Goal: Information Seeking & Learning: Compare options

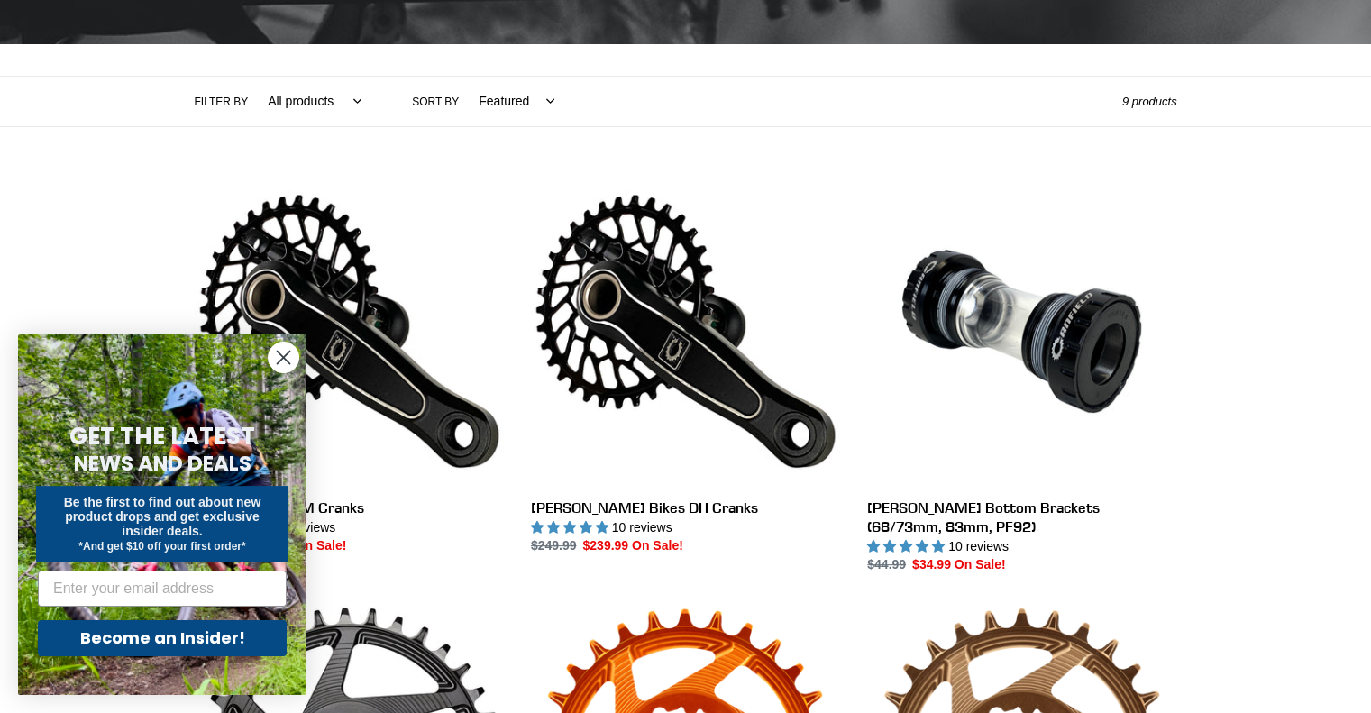
scroll to position [360, 0]
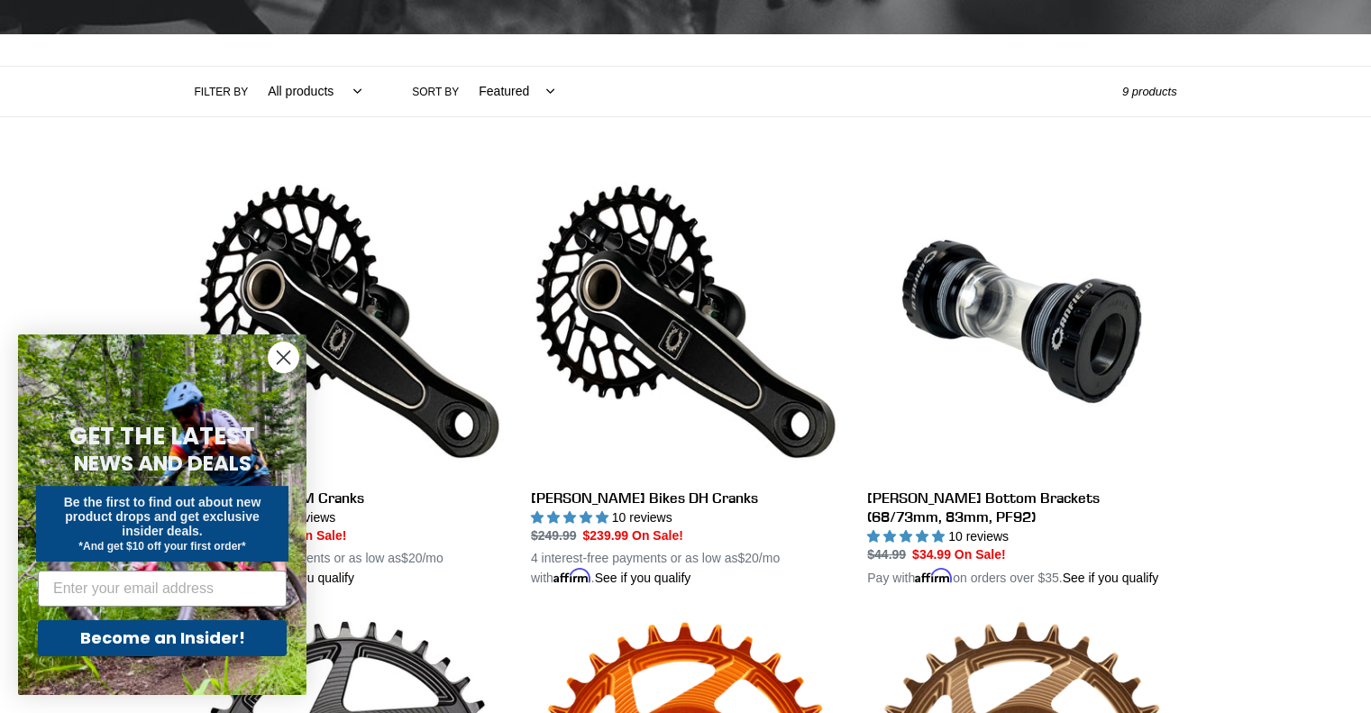
click at [290, 363] on circle "Close dialog" at bounding box center [284, 357] width 30 height 30
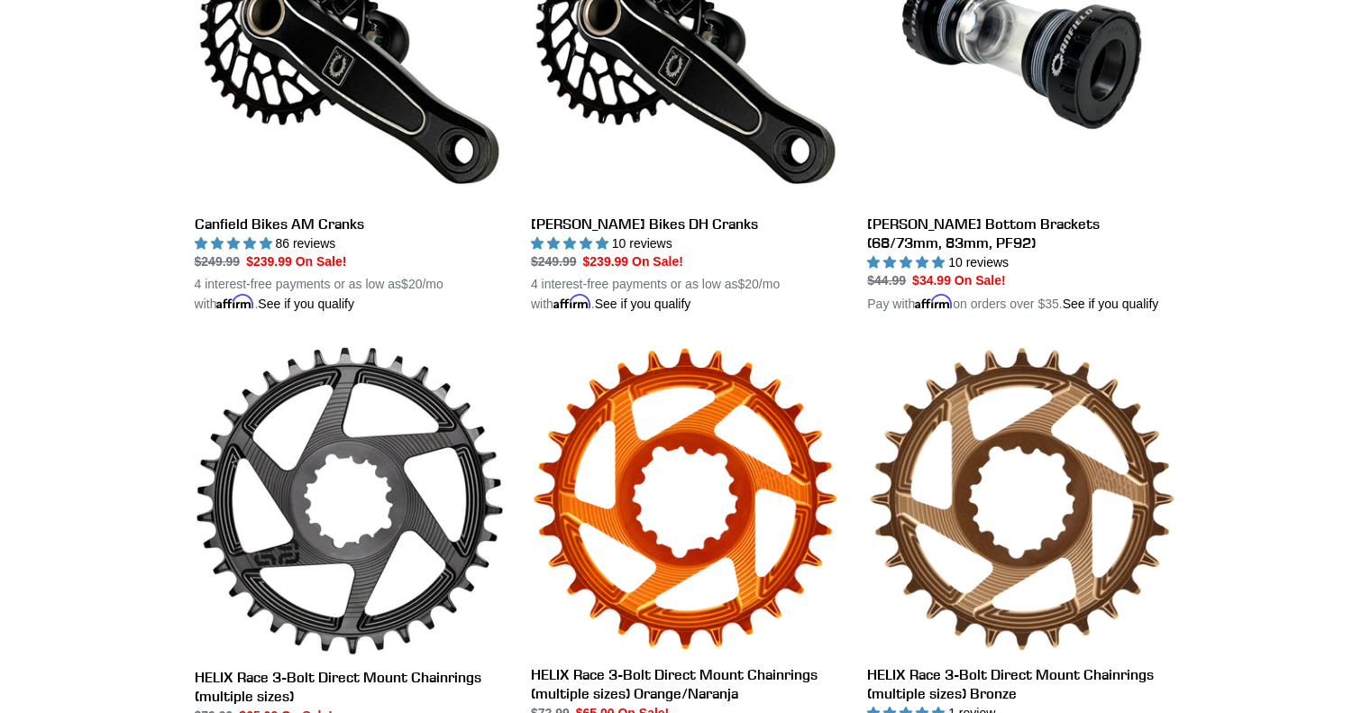
scroll to position [541, 0]
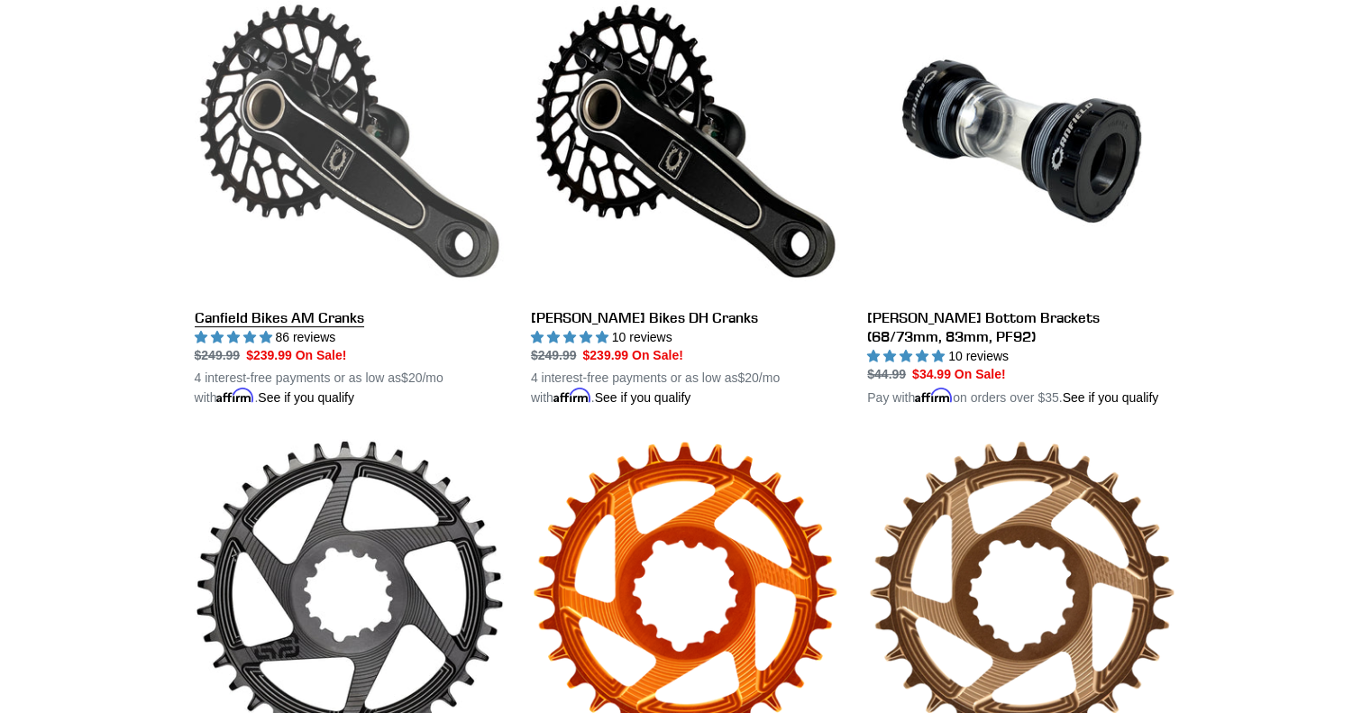
click at [287, 318] on link "Canfield Bikes AM Cranks" at bounding box center [349, 197] width 309 height 422
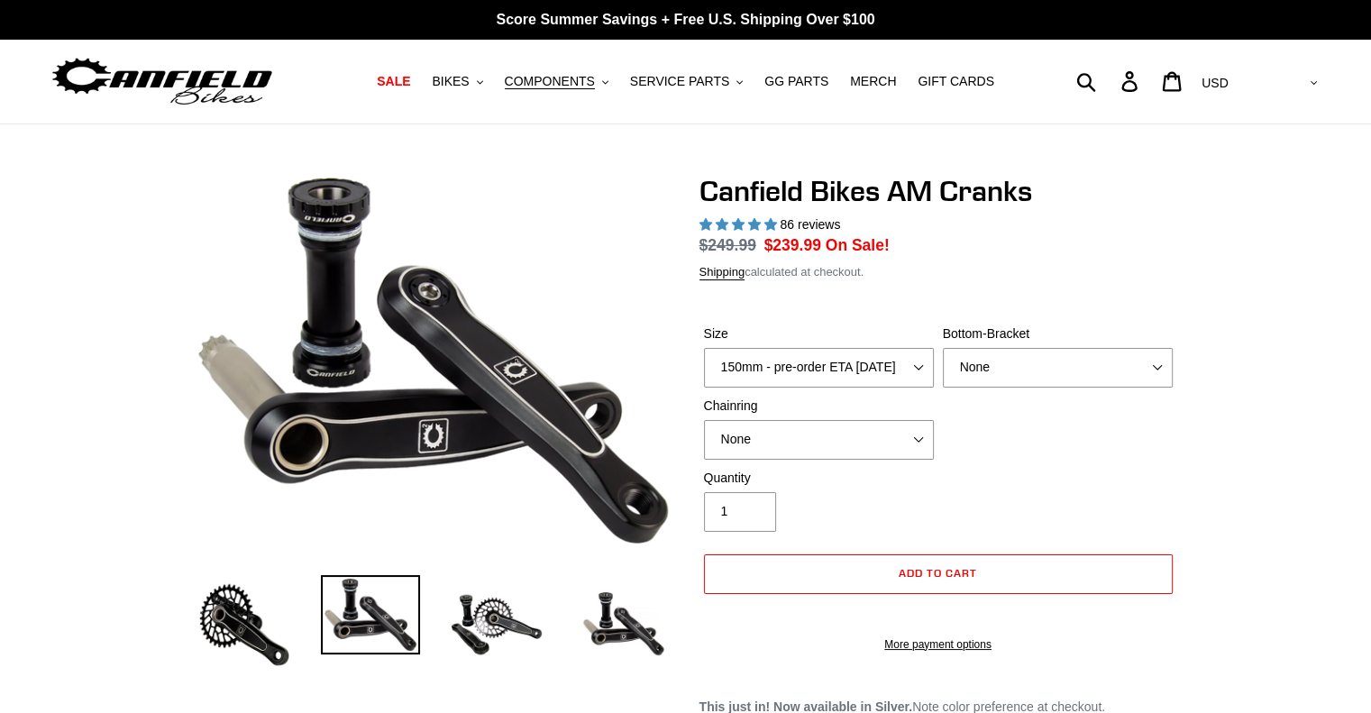
select select "highest-rating"
click at [880, 365] on div "Size 150mm - pre-order ETA 9/30/25 155mm - pre-order ETA 9/30/25 160mm - pre-or…" at bounding box center [818, 355] width 239 height 63
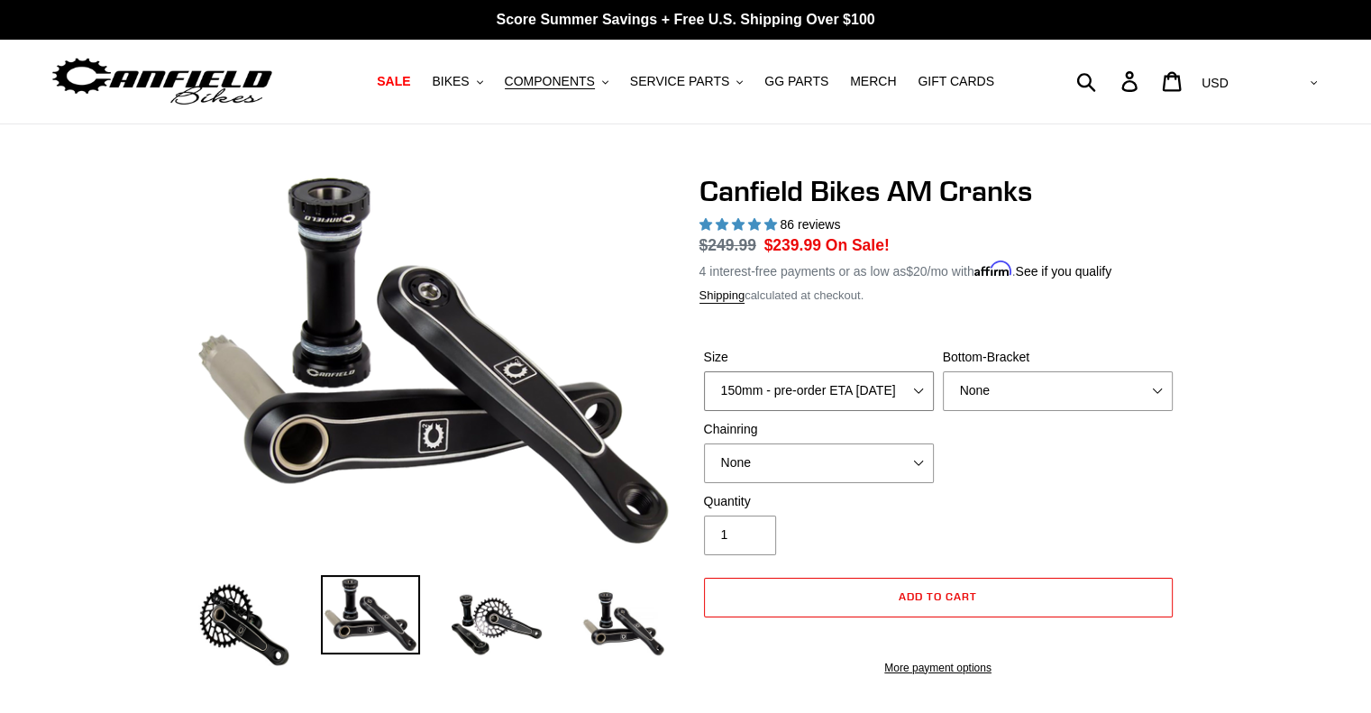
select select "160mm - pre-order ETA 9/30/25"
click at [704, 371] on select "150mm - pre-order ETA 9/30/25 155mm - pre-order ETA 9/30/25 160mm - pre-order E…" at bounding box center [819, 391] width 230 height 40
click at [1007, 397] on select "None BSA Threaded 68/73mm Press Fit PF92" at bounding box center [1058, 391] width 230 height 40
select select "BSA Threaded 68/73mm"
click at [943, 371] on select "None BSA Threaded 68/73mm Press Fit PF92" at bounding box center [1058, 391] width 230 height 40
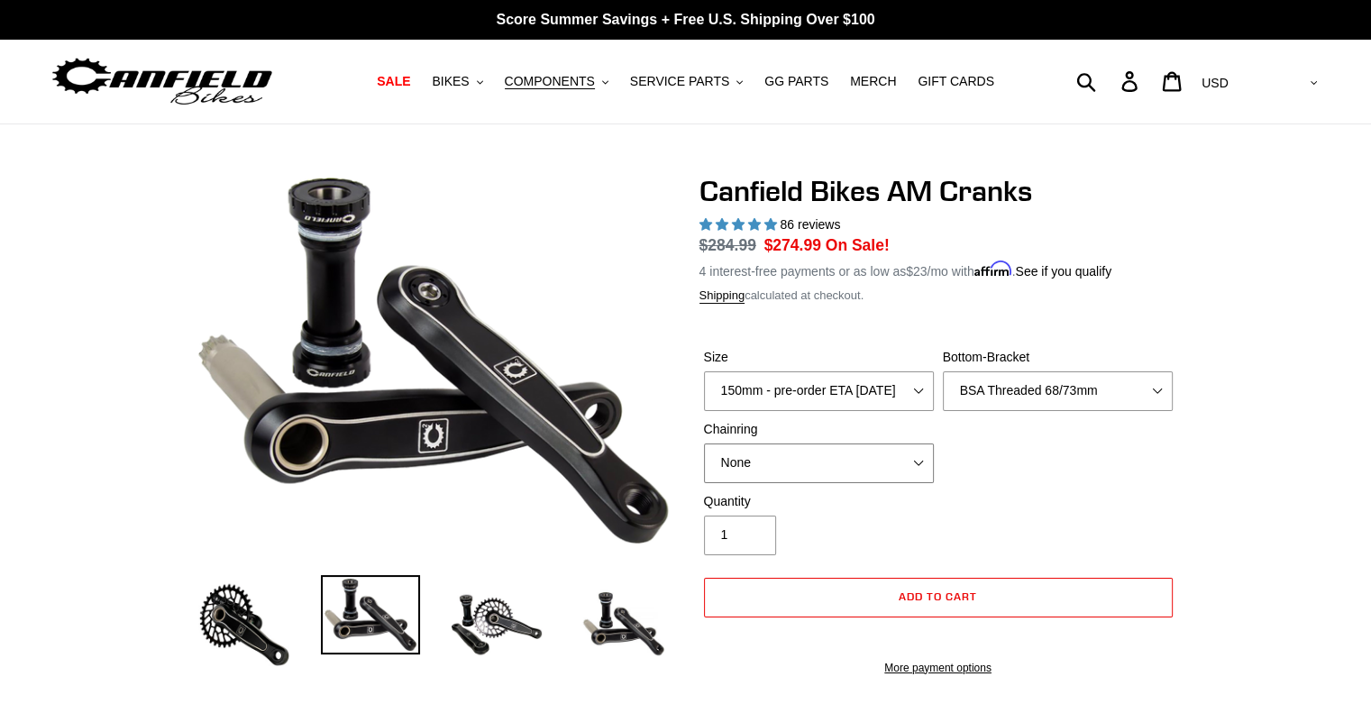
click at [841, 474] on select "None 30t Round (Boost 148) 30t Oval (Boost 148) 32t Round (Boost 148) 32t Oval …" at bounding box center [819, 463] width 230 height 40
select select "32t Round (Boost 148)"
click at [704, 443] on select "None 30t Round (Boost 148) 30t Oval (Boost 148) 32t Round (Boost 148) 32t Oval …" at bounding box center [819, 463] width 230 height 40
click at [504, 611] on img at bounding box center [496, 624] width 99 height 99
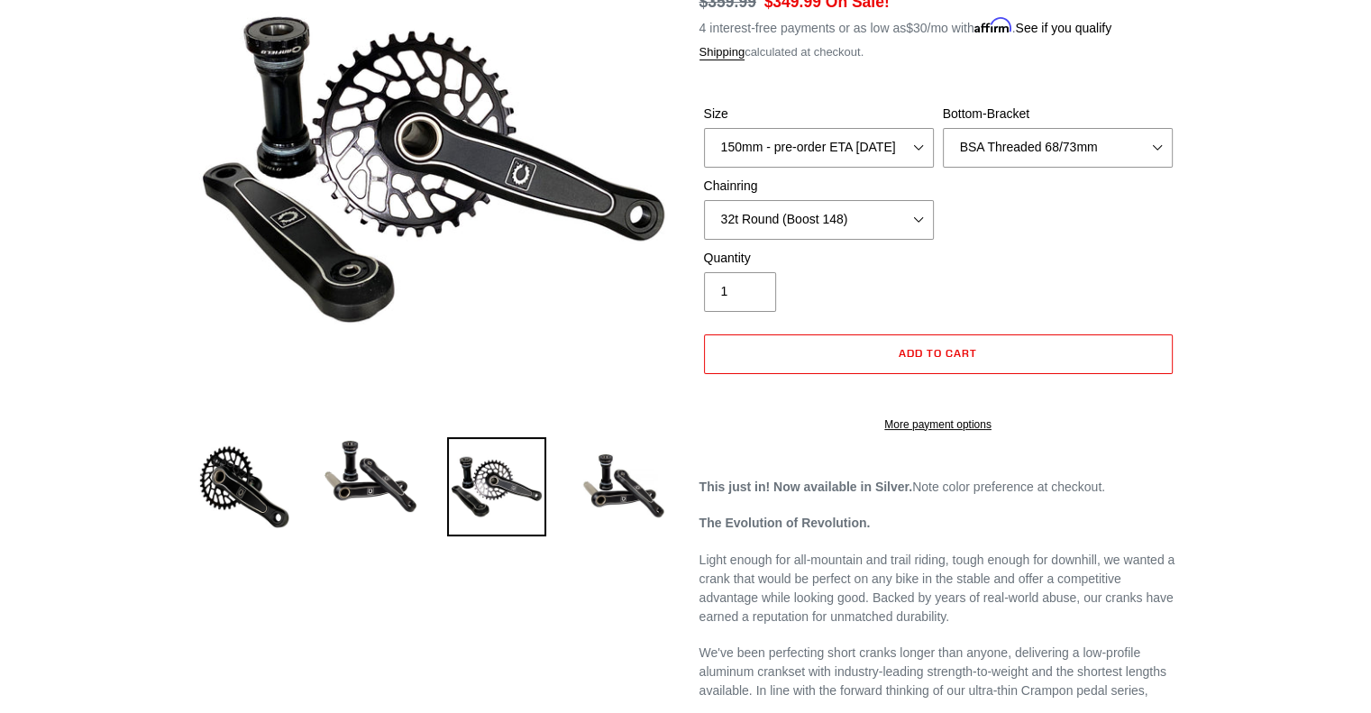
scroll to position [270, 0]
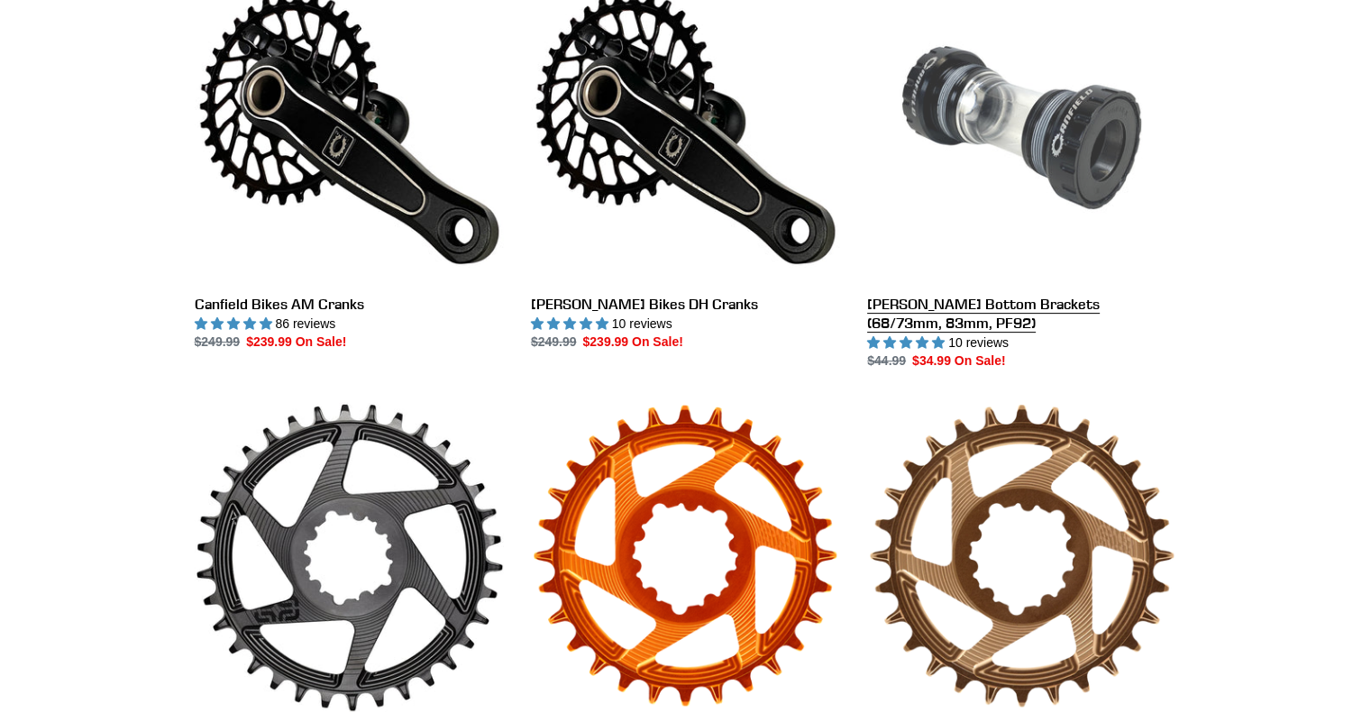
scroll to position [541, 0]
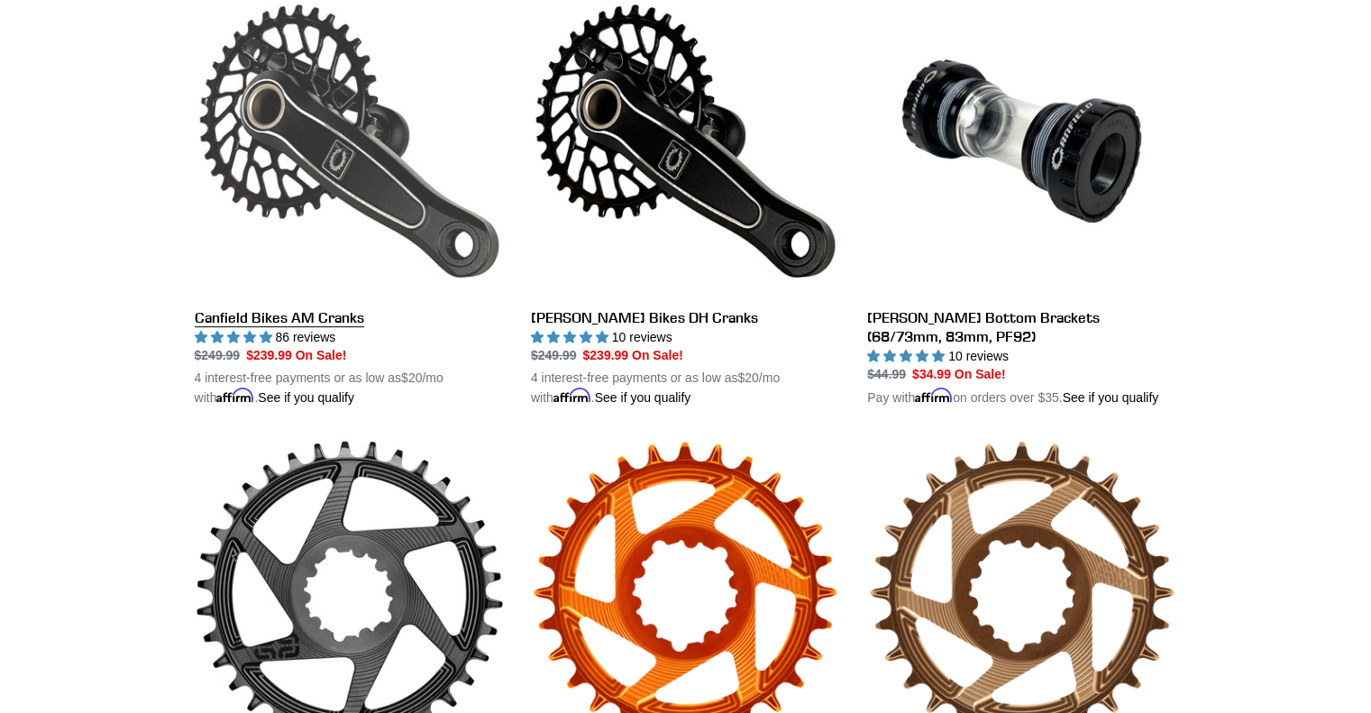
click at [348, 316] on link "Canfield Bikes AM Cranks" at bounding box center [349, 197] width 309 height 422
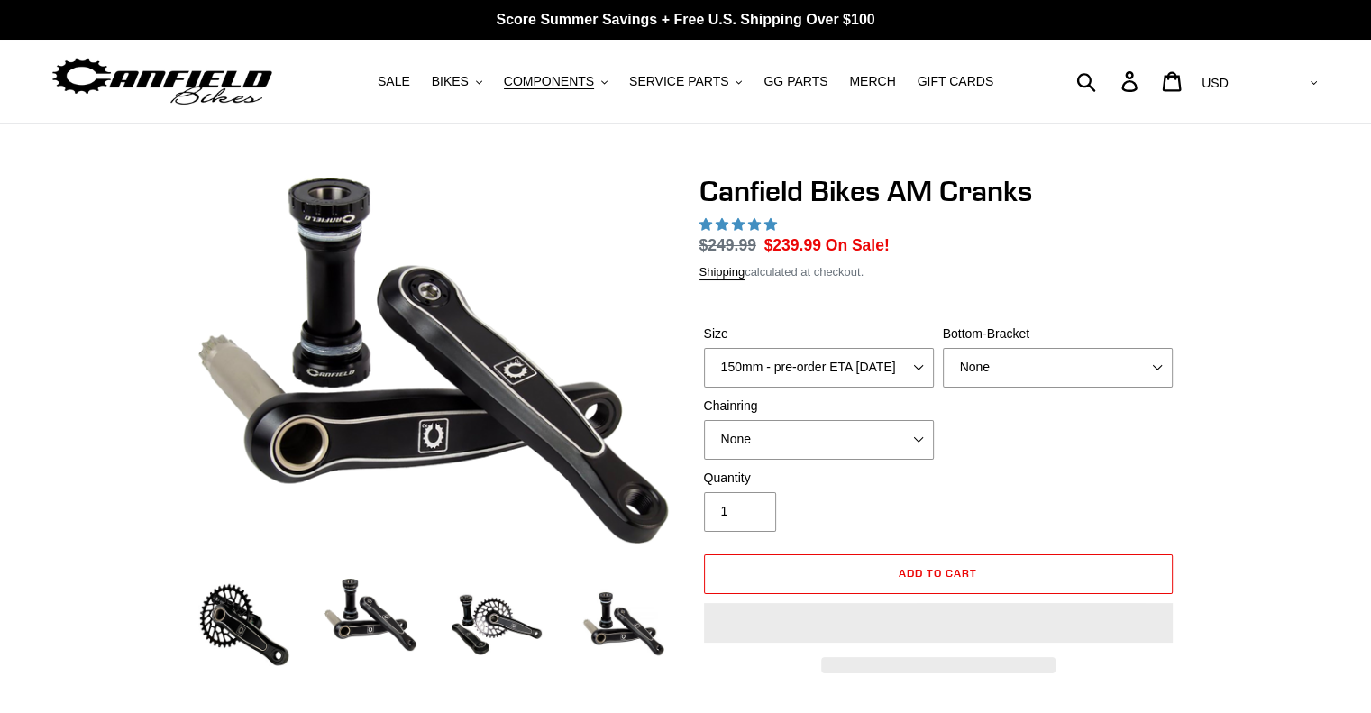
select select "highest-rating"
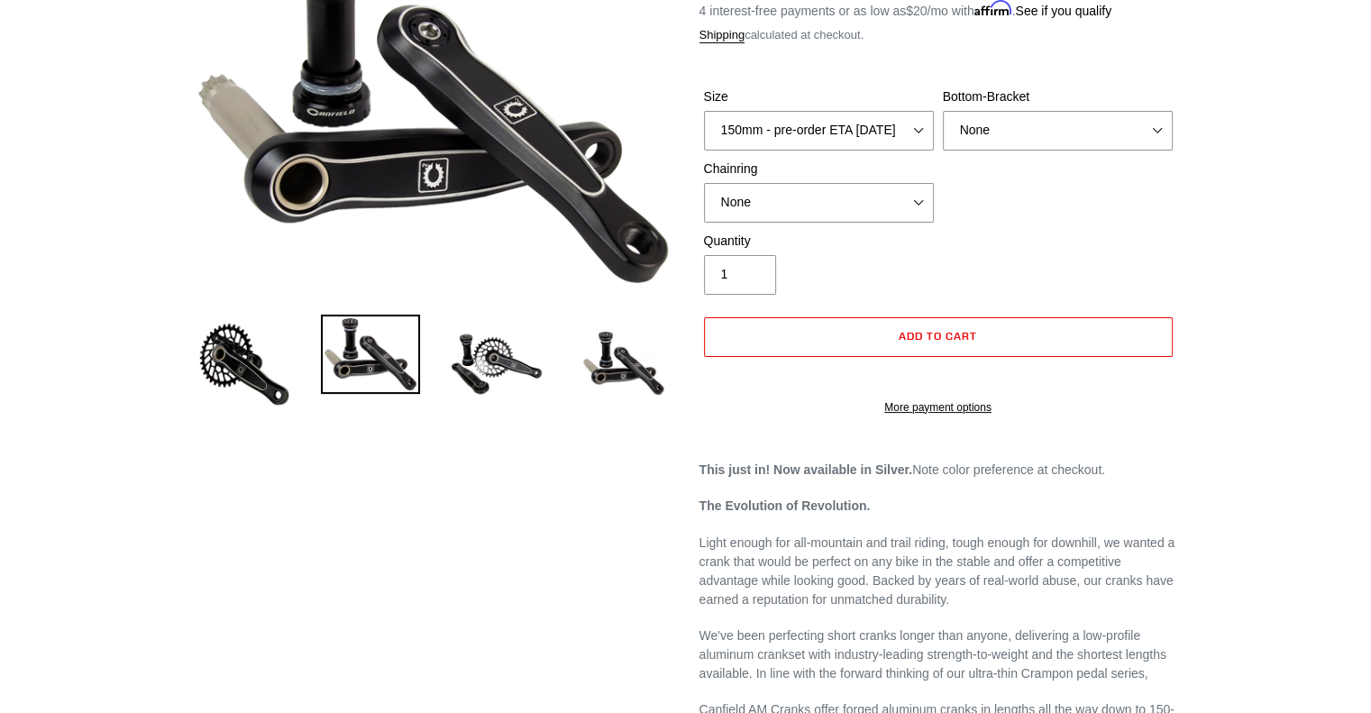
scroll to position [90, 0]
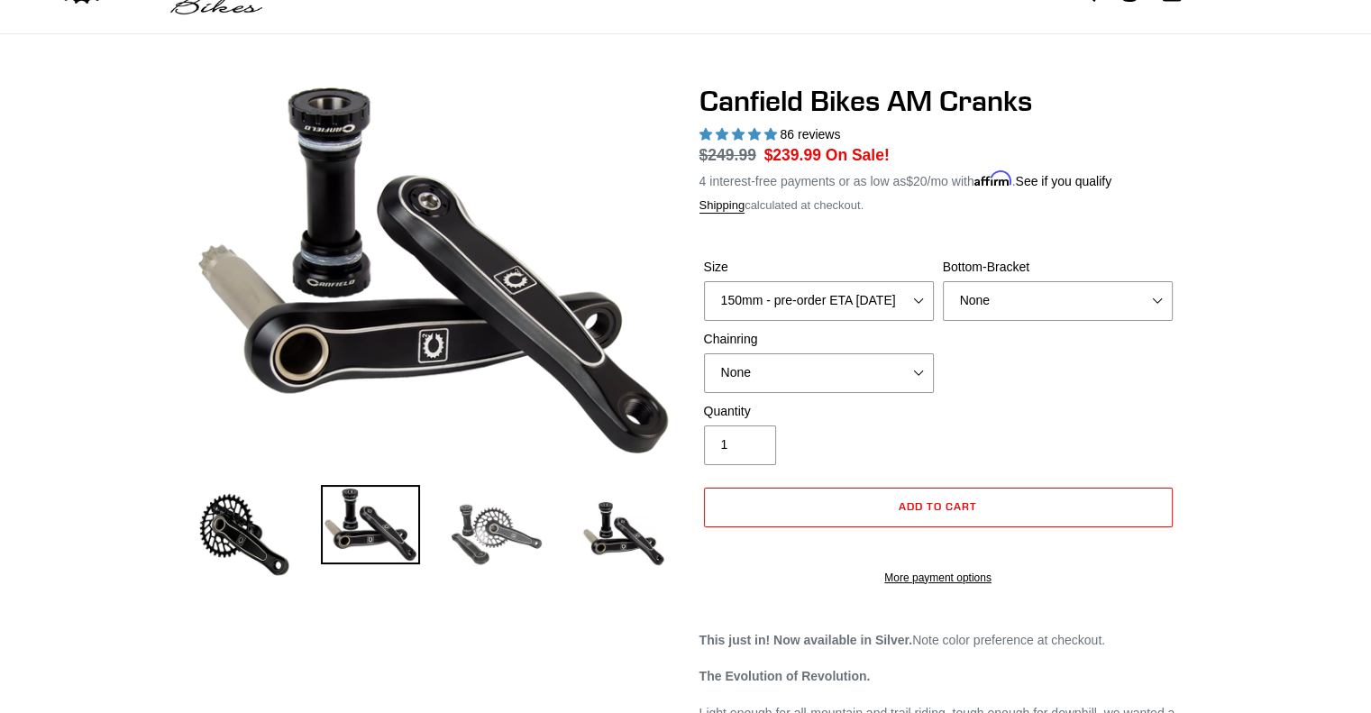
click at [491, 540] on img at bounding box center [496, 534] width 99 height 99
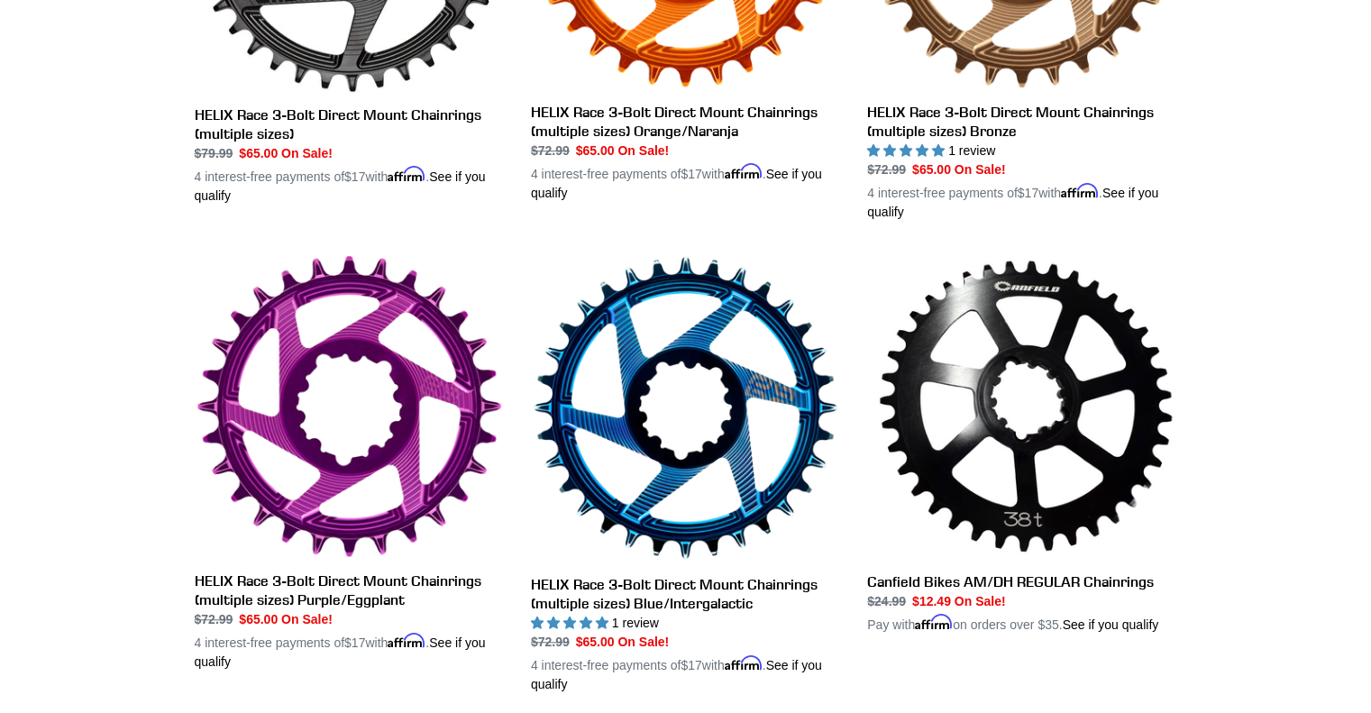
scroll to position [1352, 0]
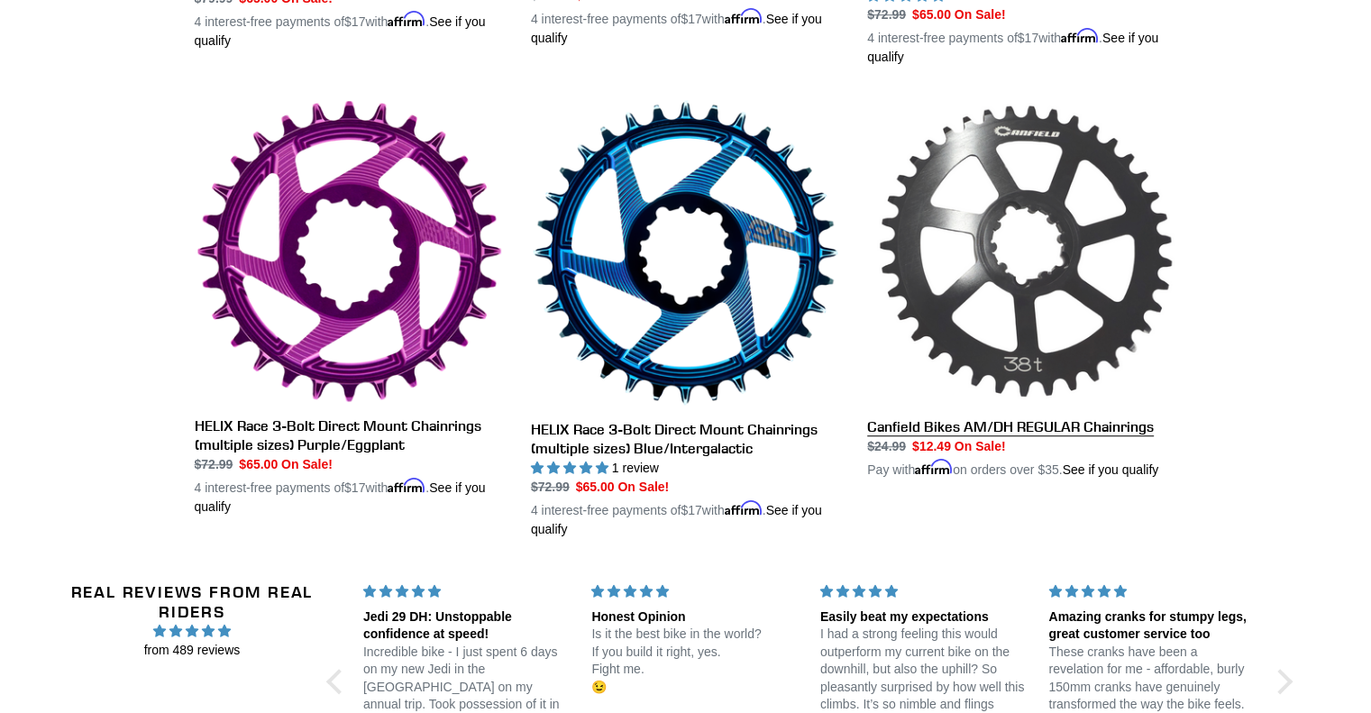
click at [1042, 426] on link "Canfield Bikes AM/DH REGULAR Chainrings" at bounding box center [1021, 288] width 309 height 381
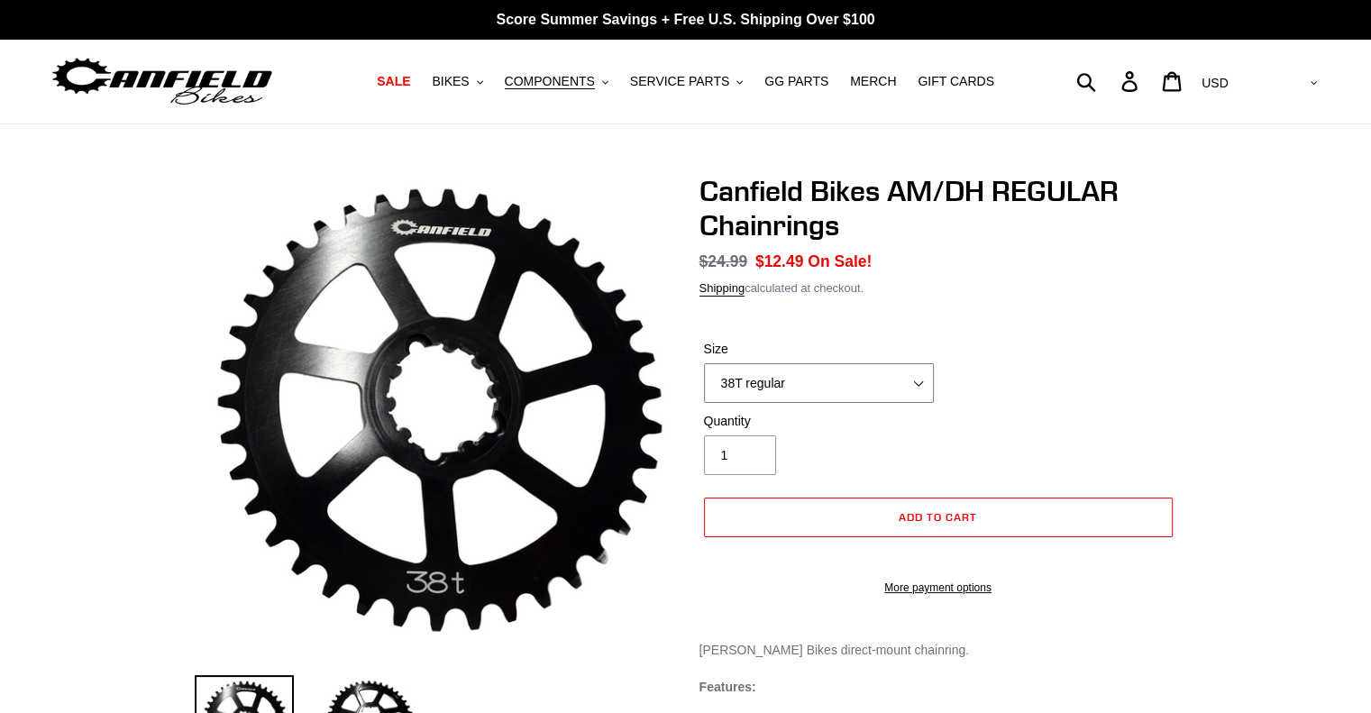
click at [858, 389] on select "38T regular" at bounding box center [819, 383] width 230 height 40
click at [862, 380] on select "38T regular" at bounding box center [819, 383] width 230 height 40
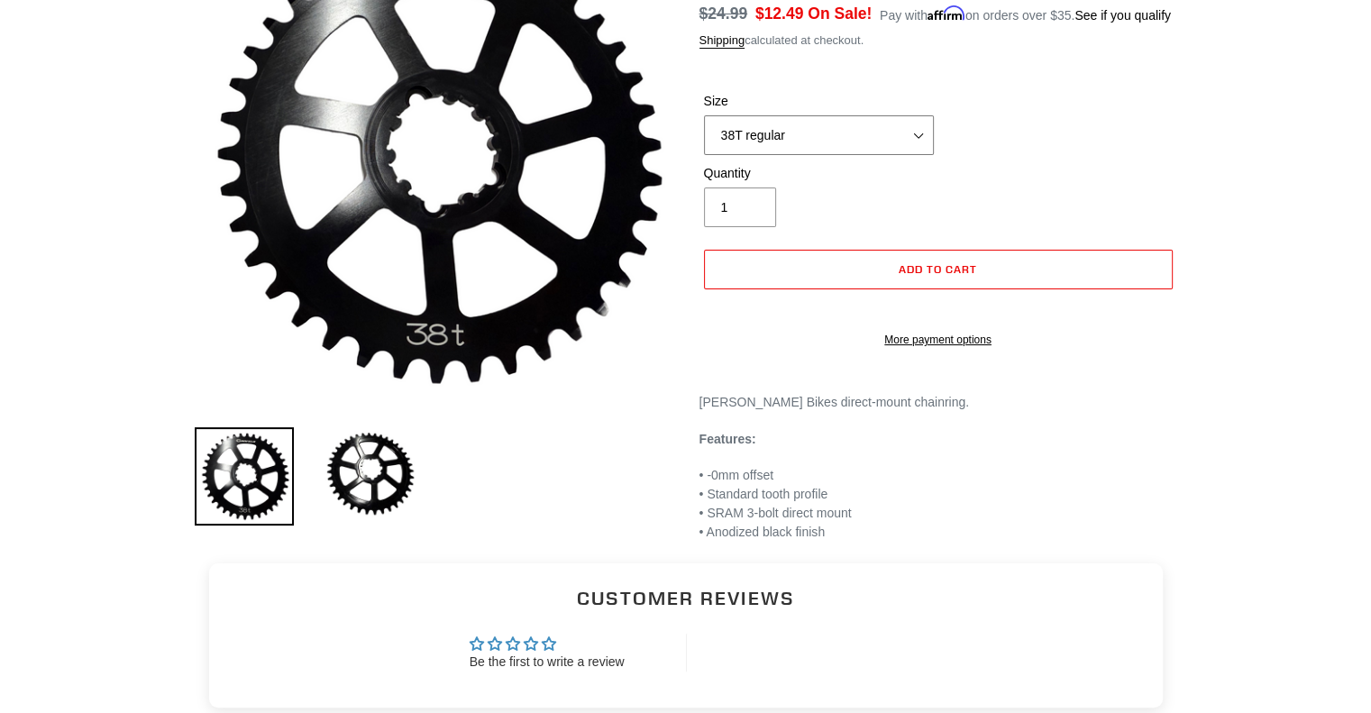
scroll to position [270, 0]
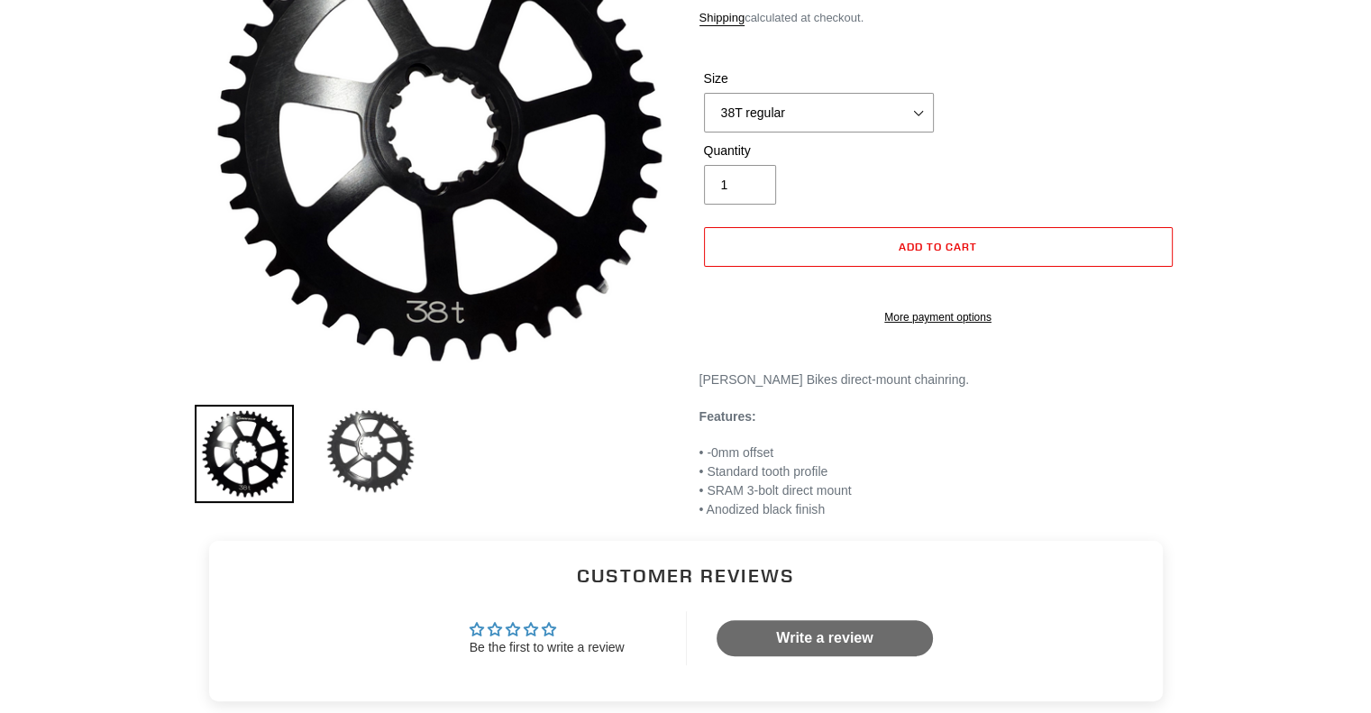
click at [389, 464] on img at bounding box center [370, 452] width 99 height 94
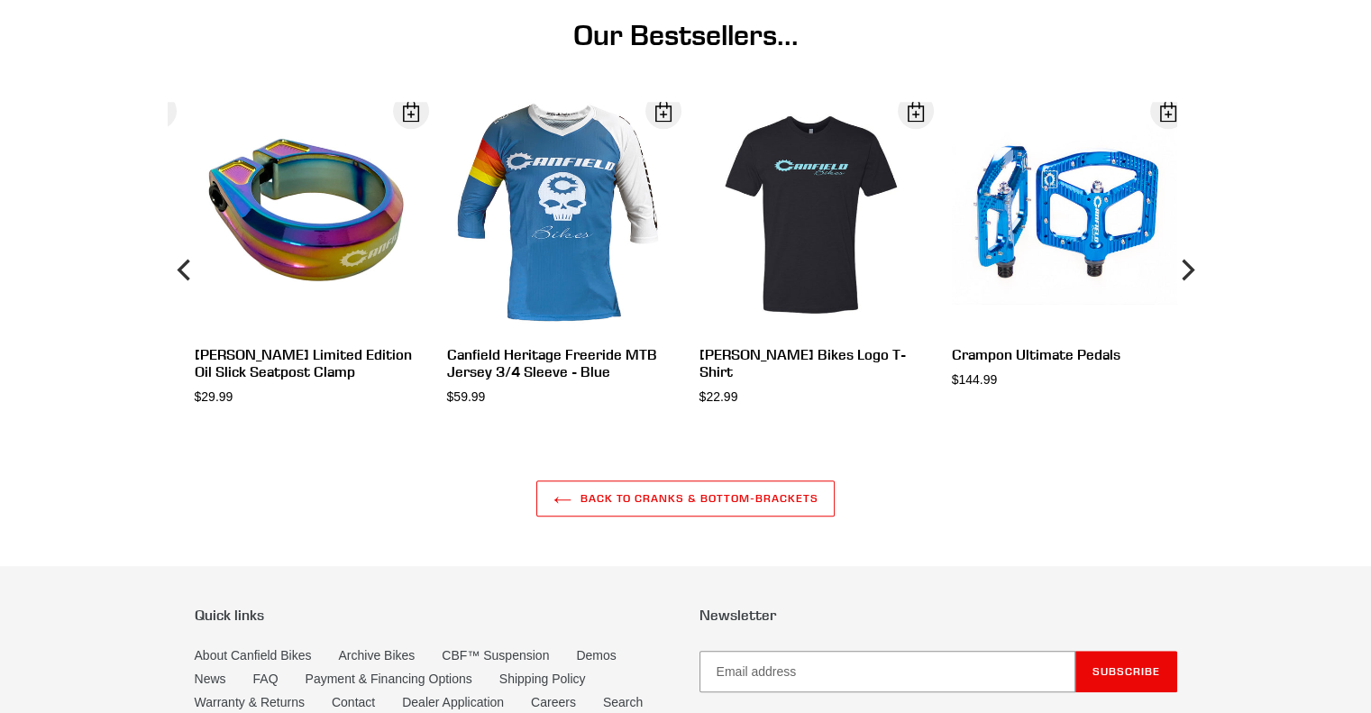
scroll to position [1081, 0]
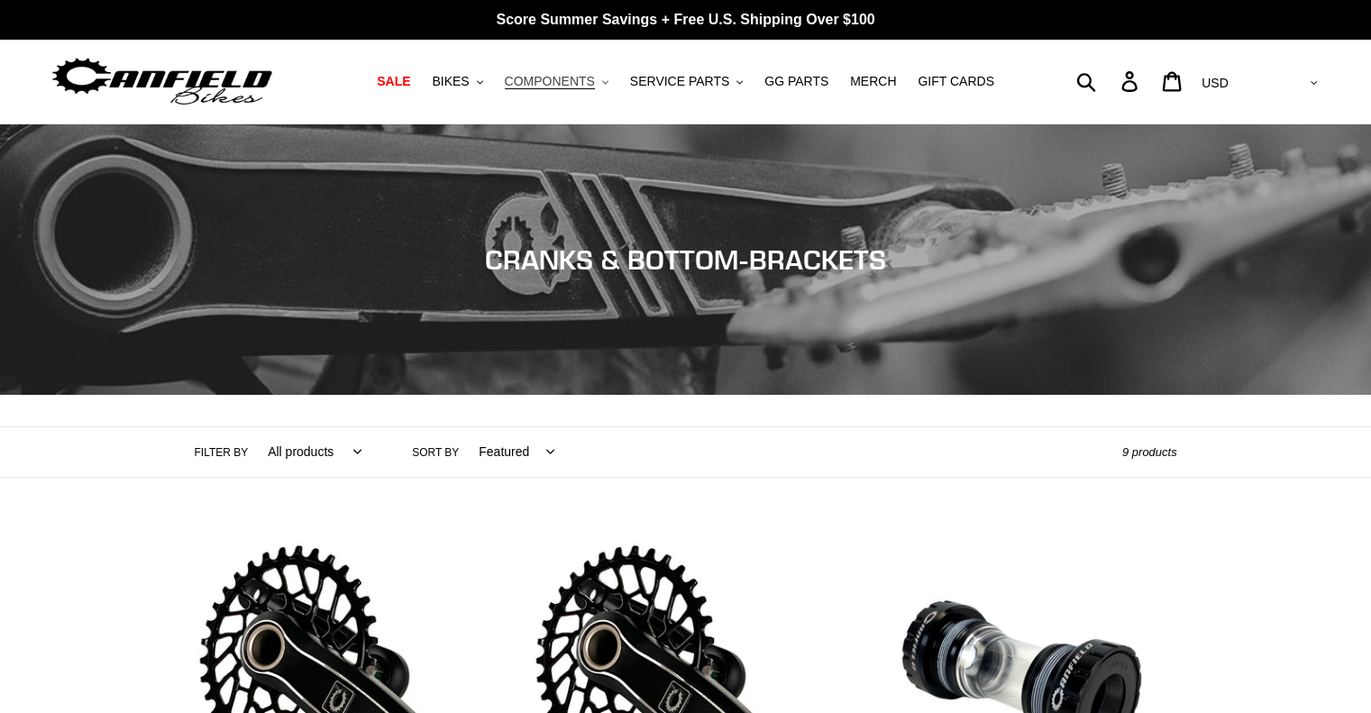
click at [557, 78] on span "COMPONENTS" at bounding box center [550, 81] width 90 height 15
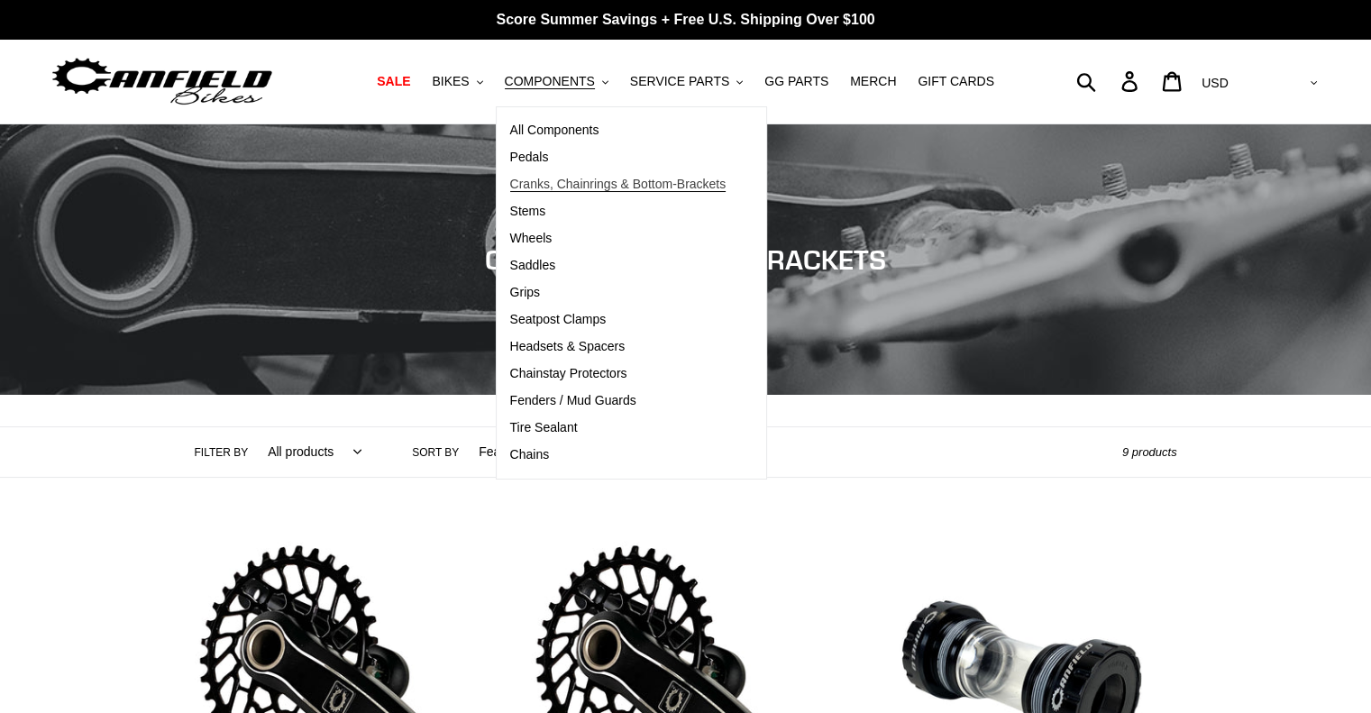
click at [596, 185] on span "Cranks, Chainrings & Bottom-Brackets" at bounding box center [618, 184] width 216 height 15
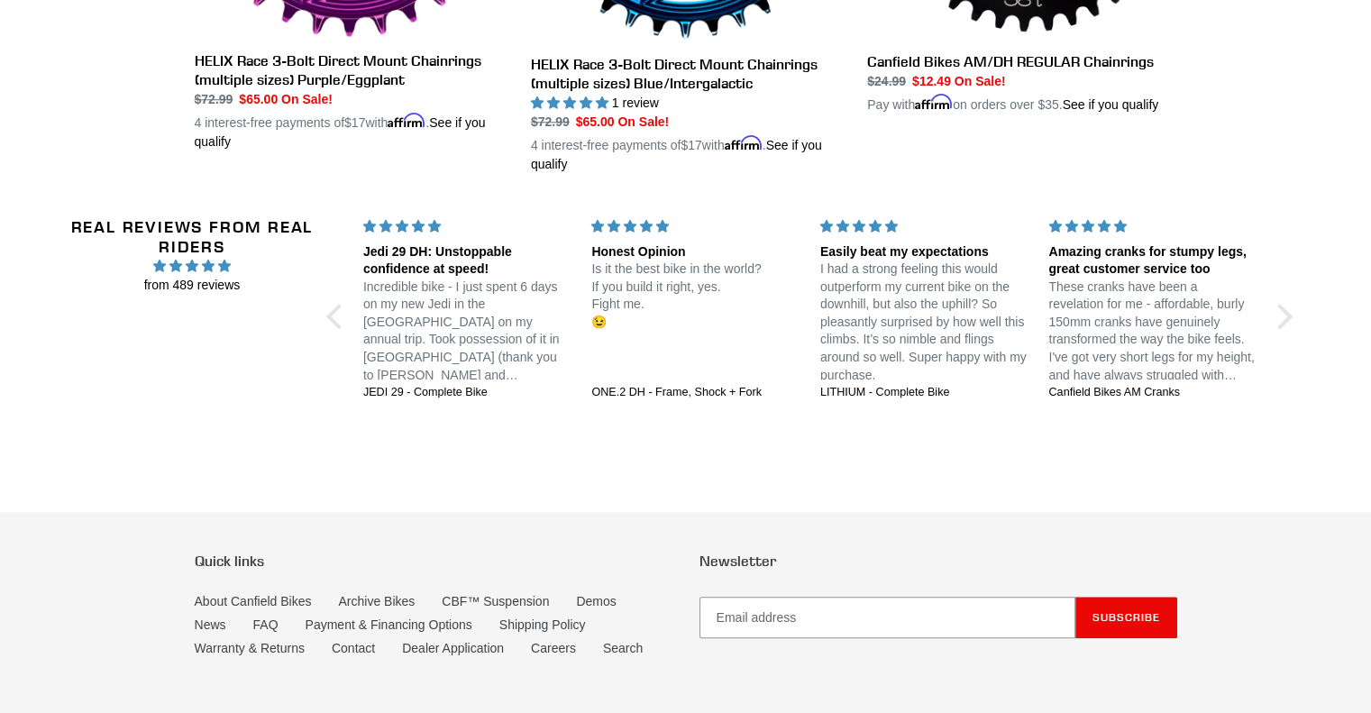
scroll to position [1853, 0]
